Goal: Information Seeking & Learning: Learn about a topic

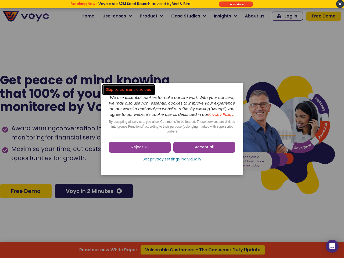
click at [204, 150] on span "Accept all" at bounding box center [204, 147] width 19 height 5
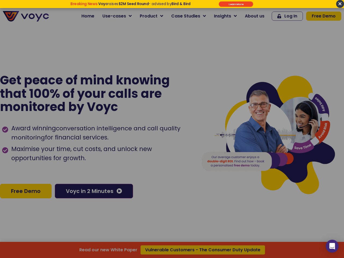
click at [140, 150] on div at bounding box center [172, 129] width 344 height 258
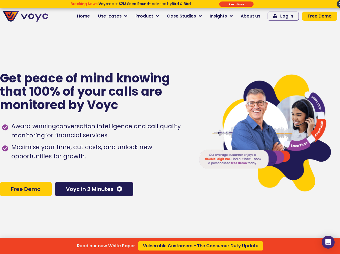
click at [172, 162] on div "Read our new White Paper Vulnerable Customers - The Consumer Duty Update" at bounding box center [170, 127] width 340 height 254
